Goal: Information Seeking & Learning: Learn about a topic

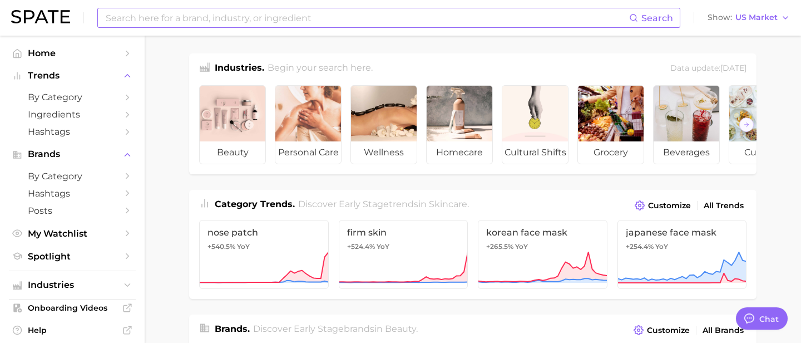
scroll to position [358, 0]
click at [125, 98] on icon "Sidebar" at bounding box center [127, 97] width 10 height 10
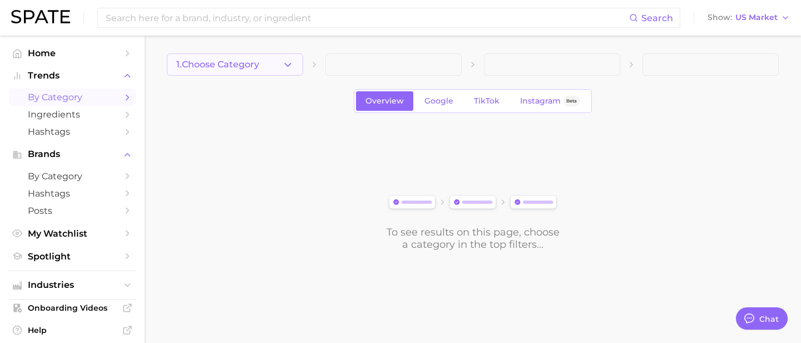
click at [283, 62] on icon "button" at bounding box center [288, 65] width 12 height 12
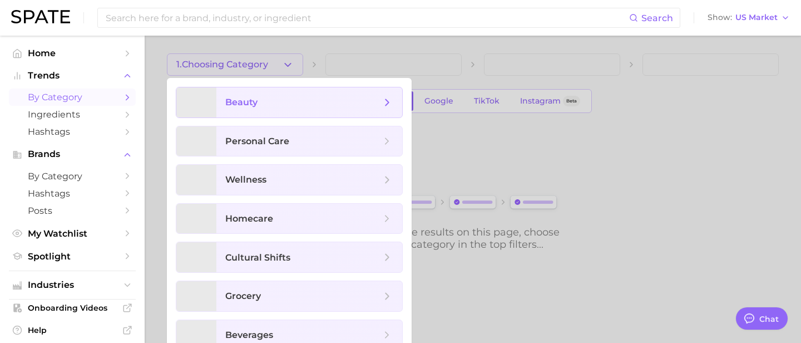
click at [252, 102] on span "beauty" at bounding box center [241, 102] width 32 height 11
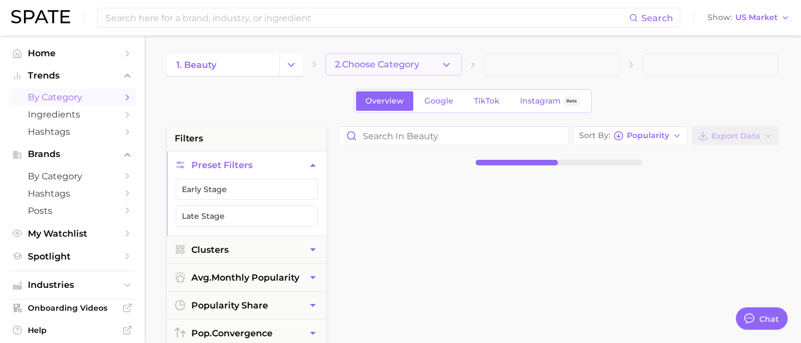
click at [444, 65] on icon "button" at bounding box center [447, 65] width 12 height 12
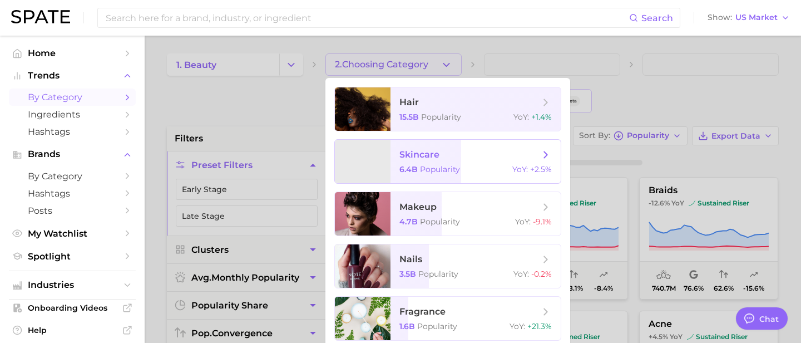
click at [417, 164] on span "6.4b Popularity" at bounding box center [430, 169] width 61 height 10
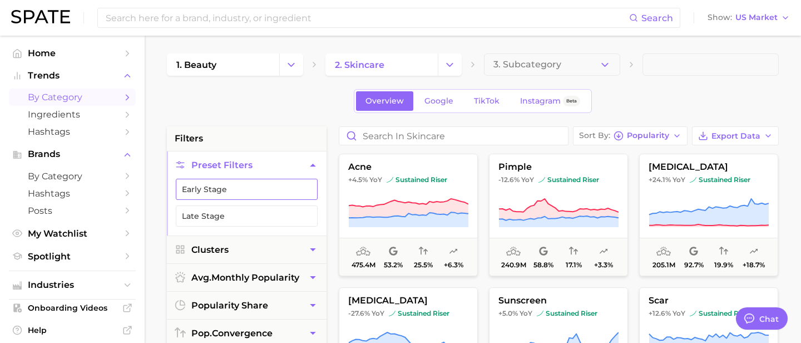
click at [256, 186] on button "Early Stage" at bounding box center [247, 189] width 142 height 21
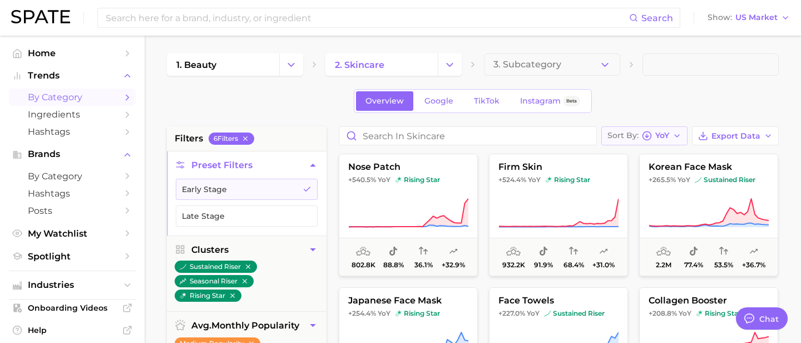
click at [664, 139] on span "YoY" at bounding box center [663, 135] width 14 height 6
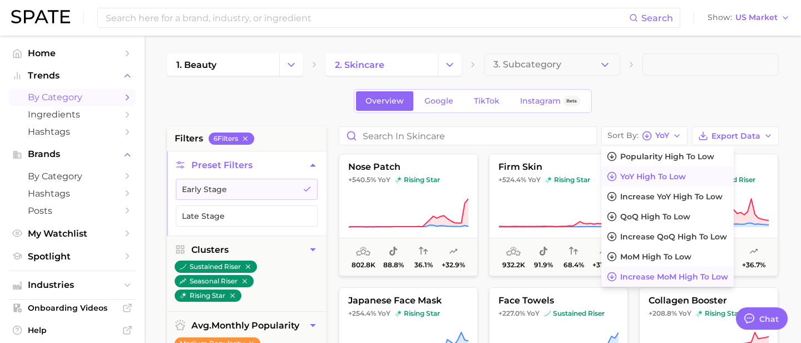
click at [648, 276] on span "Increase MoM high to low" at bounding box center [675, 276] width 108 height 9
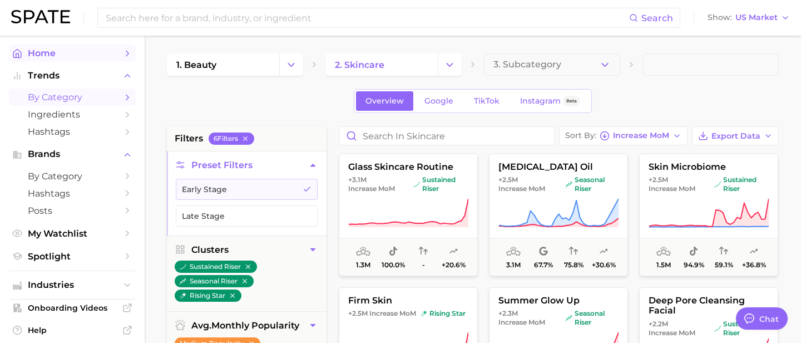
click at [34, 52] on span "Home" at bounding box center [72, 53] width 89 height 11
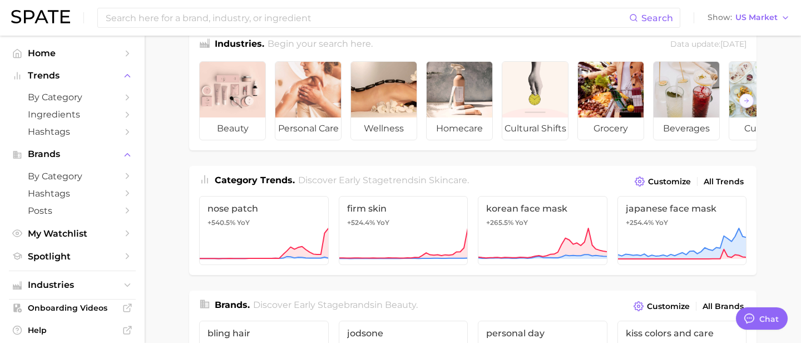
scroll to position [23, 0]
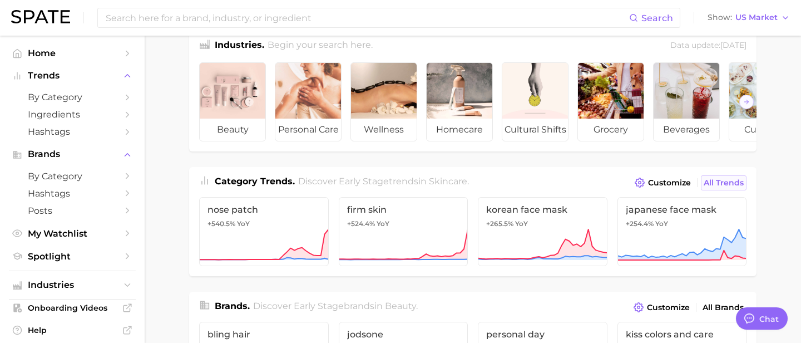
click at [717, 183] on span "All Trends" at bounding box center [724, 182] width 40 height 9
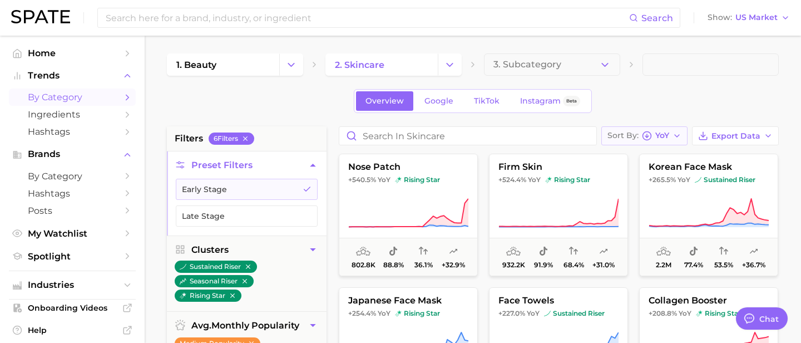
click at [634, 136] on span "Sort By" at bounding box center [623, 135] width 31 height 6
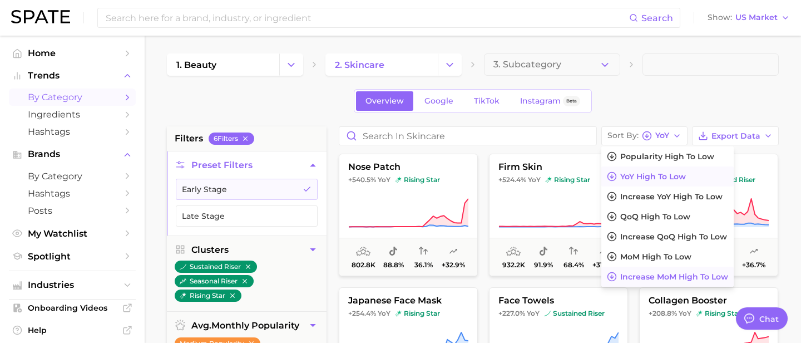
click at [653, 273] on span "Increase MoM high to low" at bounding box center [675, 276] width 108 height 9
